Goal: Find specific page/section: Find specific page/section

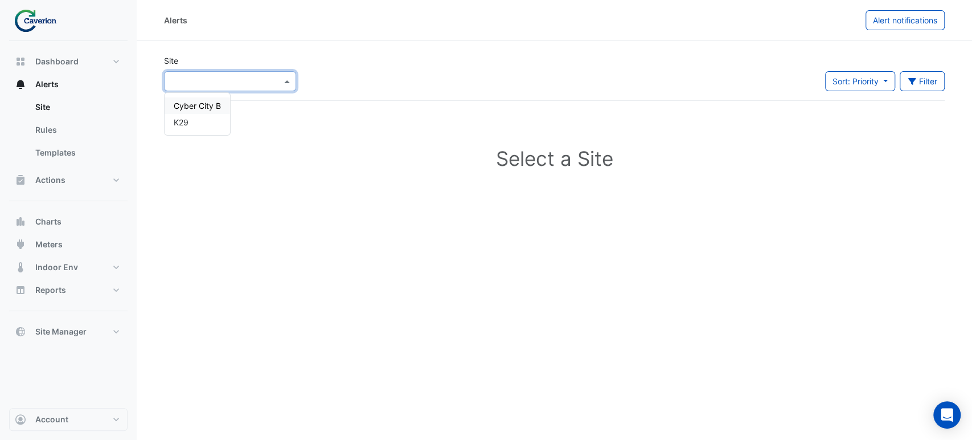
click at [260, 82] on input "text" at bounding box center [218, 82] width 97 height 12
click at [173, 118] on div "K29" at bounding box center [197, 122] width 65 height 17
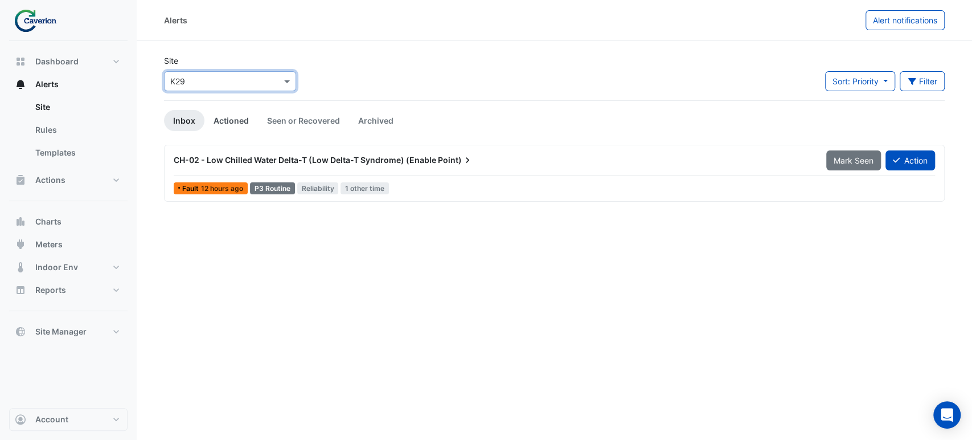
click at [221, 122] on link "Actioned" at bounding box center [231, 120] width 54 height 21
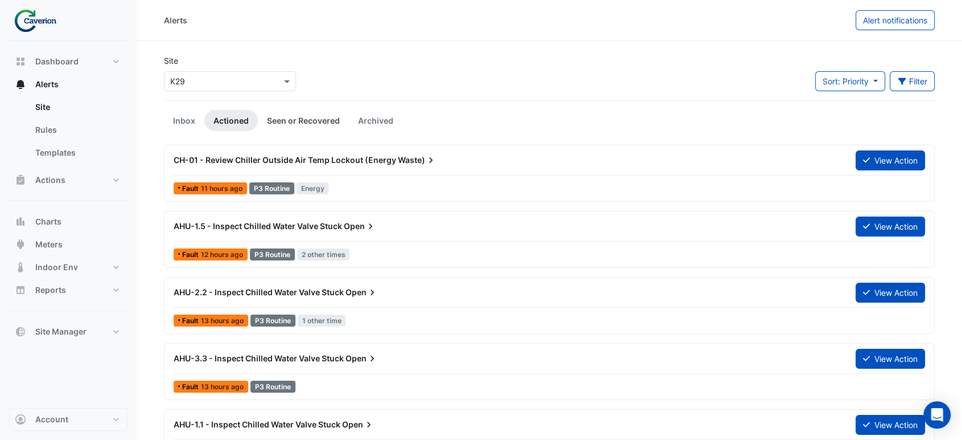
click at [307, 110] on link "Seen or Recovered" at bounding box center [303, 120] width 91 height 21
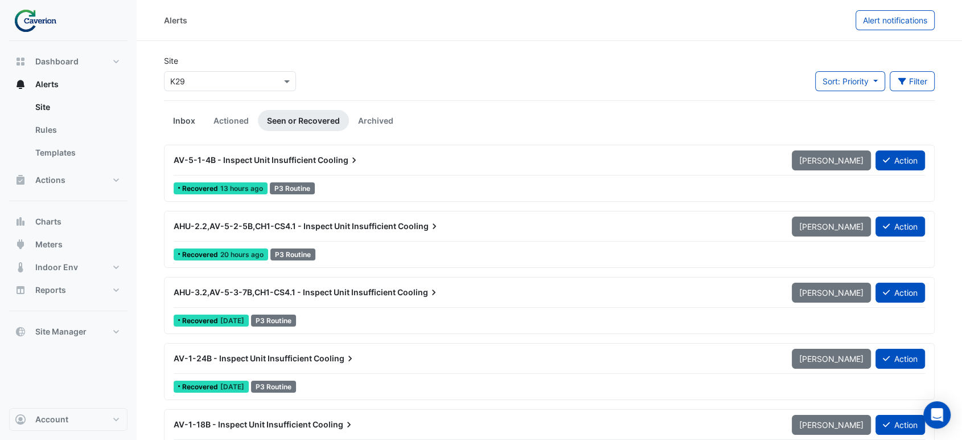
click at [178, 119] on link "Inbox" at bounding box center [184, 120] width 40 height 21
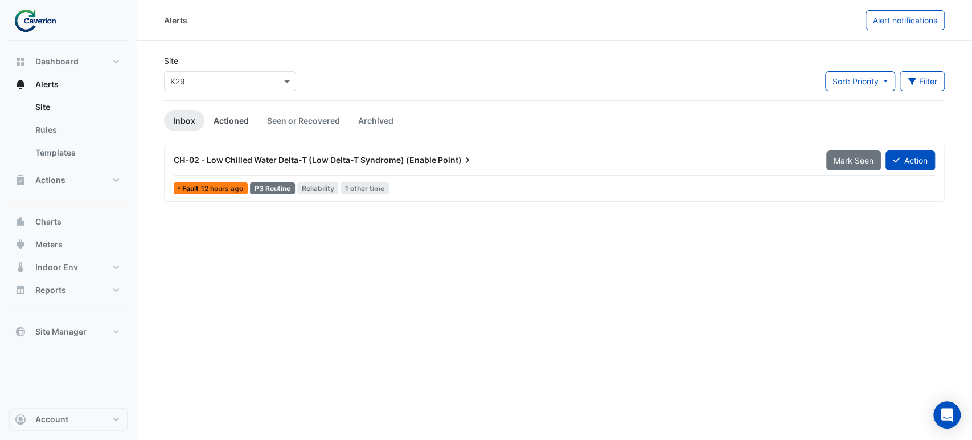
click at [232, 118] on link "Actioned" at bounding box center [231, 120] width 54 height 21
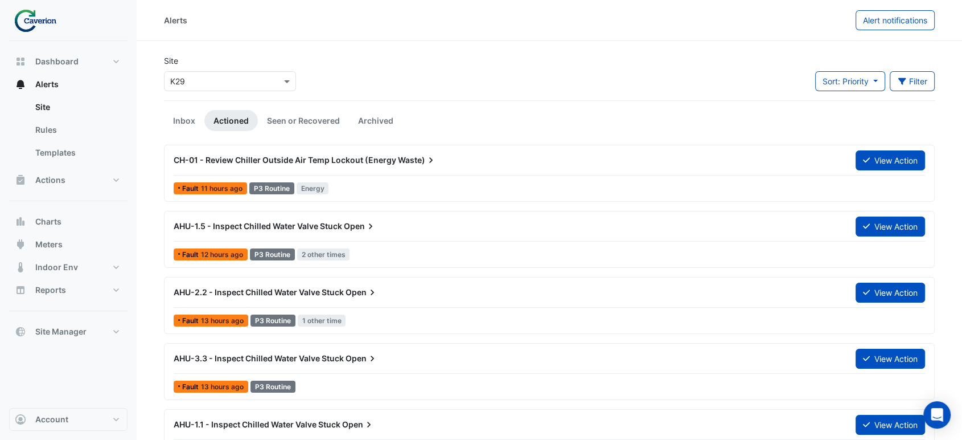
click at [314, 129] on link "Seen or Recovered" at bounding box center [303, 120] width 91 height 21
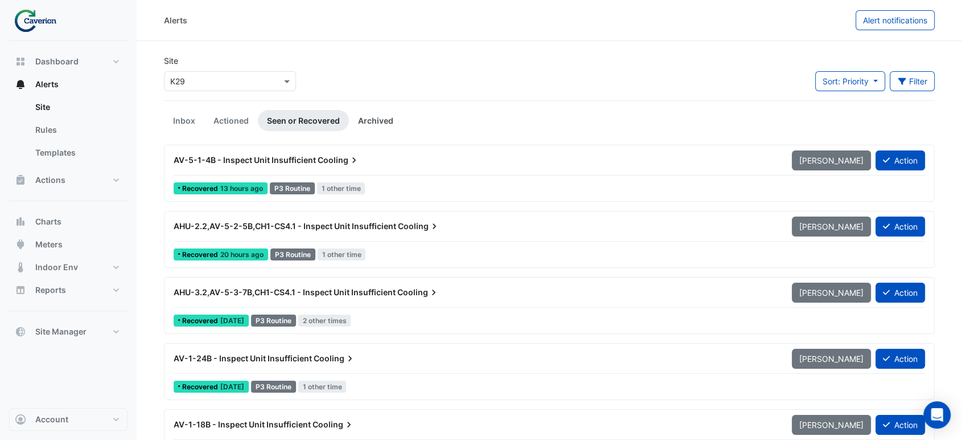
click at [369, 123] on link "Archived" at bounding box center [376, 120] width 54 height 21
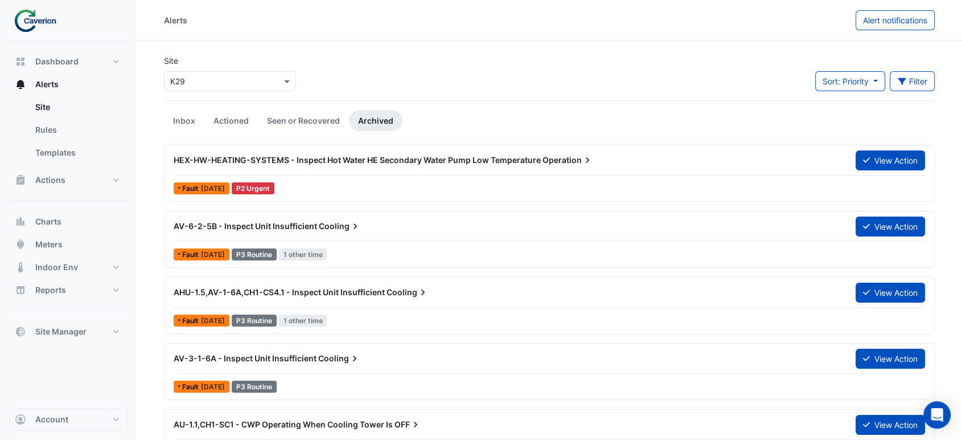
click at [349, 110] on link "Archived" at bounding box center [376, 120] width 54 height 21
